Goal: Information Seeking & Learning: Learn about a topic

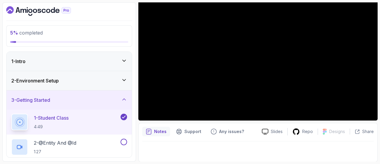
scroll to position [49, 0]
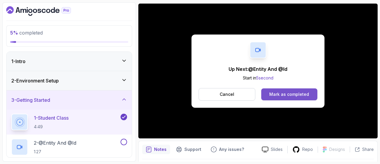
click at [298, 99] on button "Mark as completed" at bounding box center [289, 94] width 56 height 12
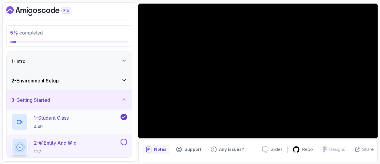
click at [99, 117] on div "1 - Student Class 4:49" at bounding box center [65, 121] width 108 height 17
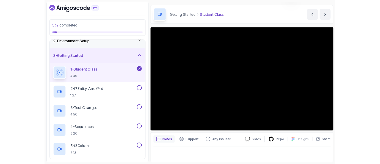
scroll to position [17, 0]
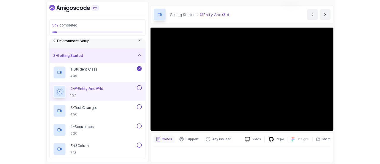
scroll to position [49, 0]
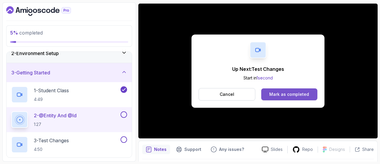
click at [301, 96] on div "Mark as completed" at bounding box center [289, 94] width 40 height 6
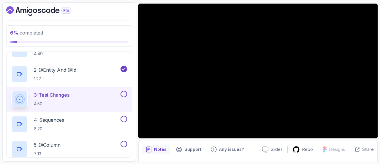
scroll to position [73, 0]
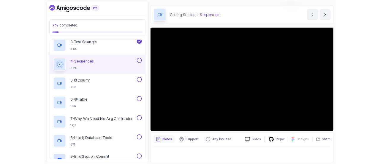
scroll to position [67, 0]
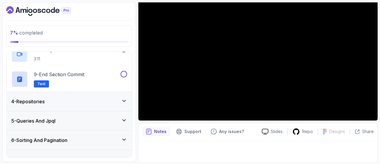
click at [84, 105] on div "4 - Repositories" at bounding box center [69, 101] width 125 height 19
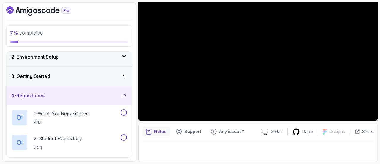
scroll to position [18, 0]
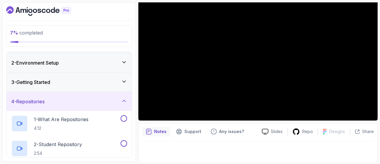
click at [83, 102] on div "4 - Repositories" at bounding box center [69, 101] width 116 height 7
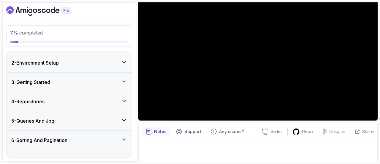
click at [88, 101] on div "4 - Repositories" at bounding box center [69, 101] width 116 height 7
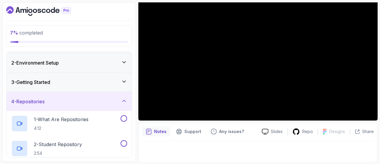
click at [88, 101] on div "4 - Repositories" at bounding box center [69, 101] width 116 height 7
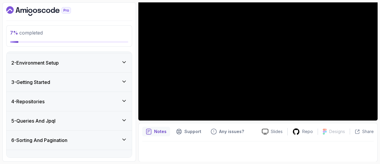
click at [92, 99] on div "4 - Repositories" at bounding box center [69, 101] width 116 height 7
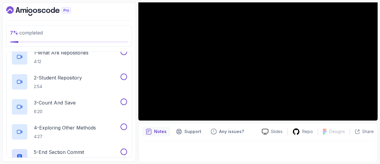
scroll to position [0, 0]
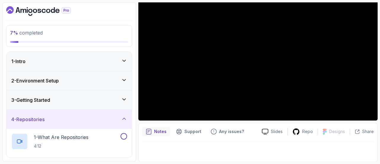
click at [73, 116] on div "4 - Repositories" at bounding box center [69, 119] width 116 height 7
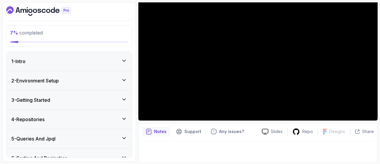
click at [96, 99] on div "3 - Getting Started" at bounding box center [69, 99] width 116 height 7
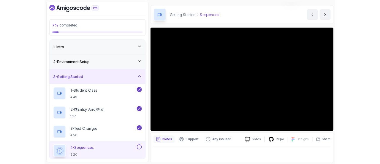
scroll to position [67, 0]
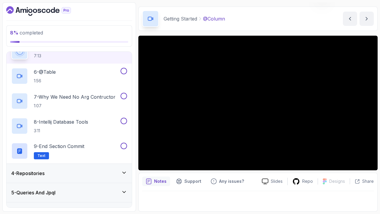
scroll to position [17, 0]
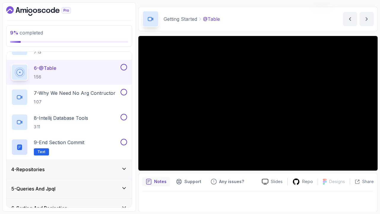
scroll to position [67, 0]
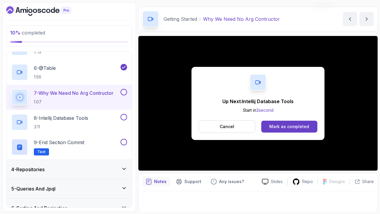
scroll to position [67, 0]
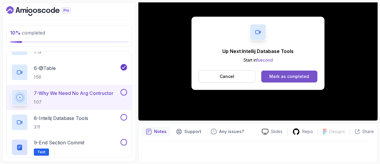
click at [310, 78] on button "Mark as completed" at bounding box center [289, 76] width 56 height 12
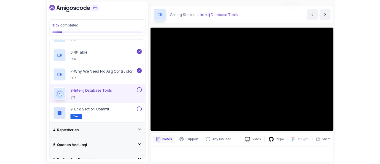
scroll to position [67, 0]
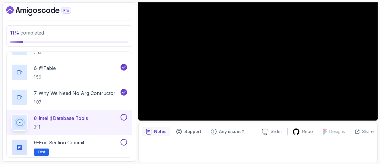
click at [122, 117] on button at bounding box center [124, 117] width 7 height 7
click at [104, 143] on div "9 - End Section Commit Text" at bounding box center [65, 147] width 108 height 17
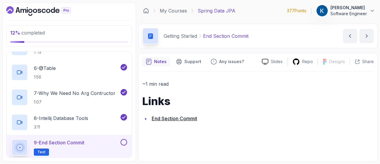
click at [171, 119] on link "End Section Commit" at bounding box center [174, 118] width 45 height 6
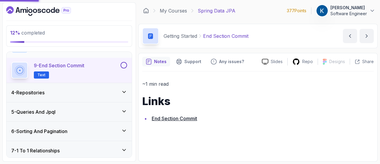
scroll to position [252, 0]
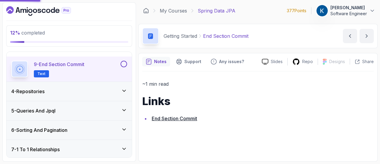
click at [126, 62] on button at bounding box center [124, 64] width 7 height 7
click at [111, 93] on div "4 - Repositories" at bounding box center [69, 91] width 116 height 7
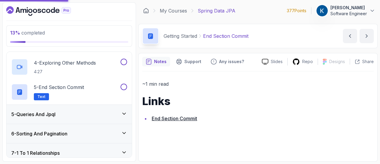
click at [86, 114] on div "5 - Queries And Jpql" at bounding box center [69, 113] width 116 height 7
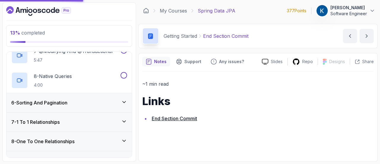
click at [95, 104] on div "6 - Sorting And Pagination" at bounding box center [69, 102] width 116 height 7
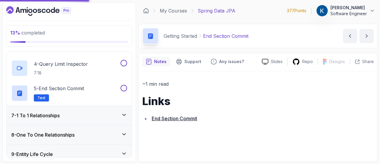
click at [99, 112] on div "7 - 1 To 1 Relationships" at bounding box center [69, 115] width 116 height 7
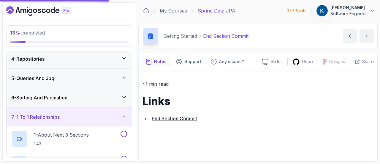
scroll to position [45, 0]
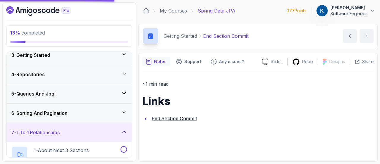
click at [125, 129] on icon at bounding box center [124, 132] width 6 height 6
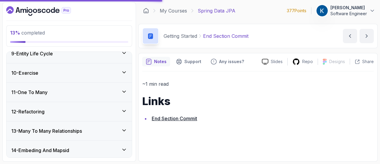
scroll to position [158, 0]
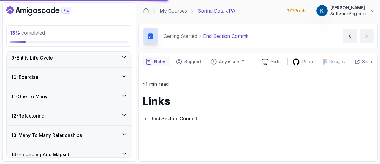
click at [84, 99] on div "11 - One To Many" at bounding box center [69, 96] width 125 height 19
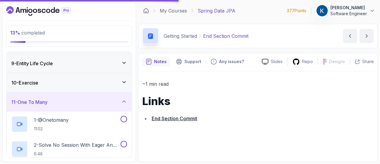
scroll to position [145, 0]
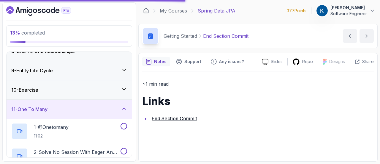
click at [101, 101] on div "11 - One To Many" at bounding box center [69, 108] width 125 height 19
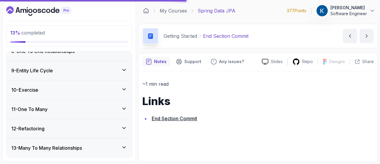
scroll to position [37, 0]
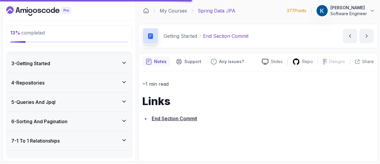
click at [115, 83] on div "4 - Repositories" at bounding box center [69, 82] width 116 height 7
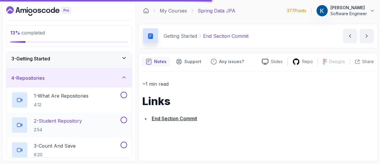
scroll to position [41, 0]
click at [105, 77] on div "4 - Repositories" at bounding box center [69, 78] width 116 height 7
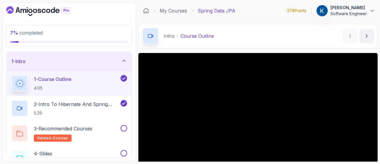
click at [47, 9] on icon "Dashboard" at bounding box center [38, 11] width 65 height 10
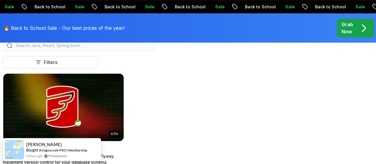
scroll to position [157, 0]
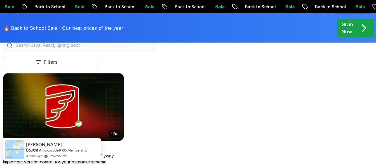
click at [124, 153] on p "Master database migrations with Spring Boot and Flyway. Implement version contr…" at bounding box center [63, 159] width 121 height 12
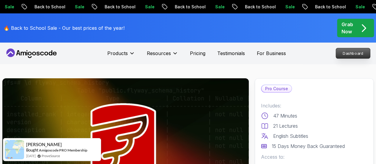
click at [360, 53] on p "Dashboard" at bounding box center [353, 53] width 34 height 10
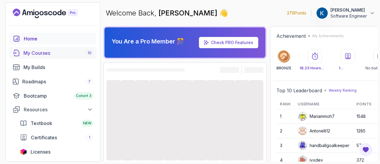
click at [56, 57] on link "My Courses 10" at bounding box center [52, 53] width 87 height 12
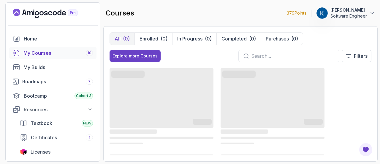
click at [120, 39] on button "All (0)" at bounding box center [122, 39] width 25 height 12
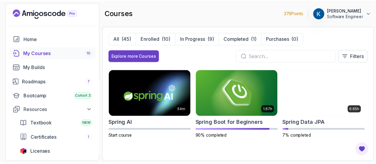
scroll to position [879, 0]
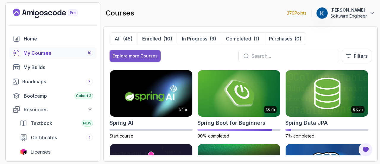
click at [141, 56] on div "Explore more Courses" at bounding box center [135, 56] width 45 height 6
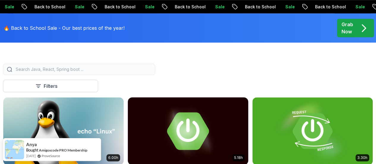
scroll to position [153, 0]
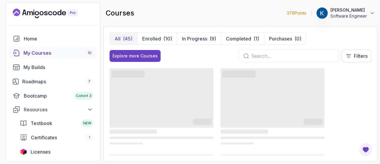
click at [282, 53] on input "text" at bounding box center [292, 55] width 83 height 7
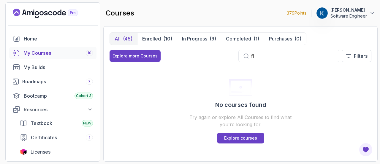
type input "f"
